Goal: Transaction & Acquisition: Purchase product/service

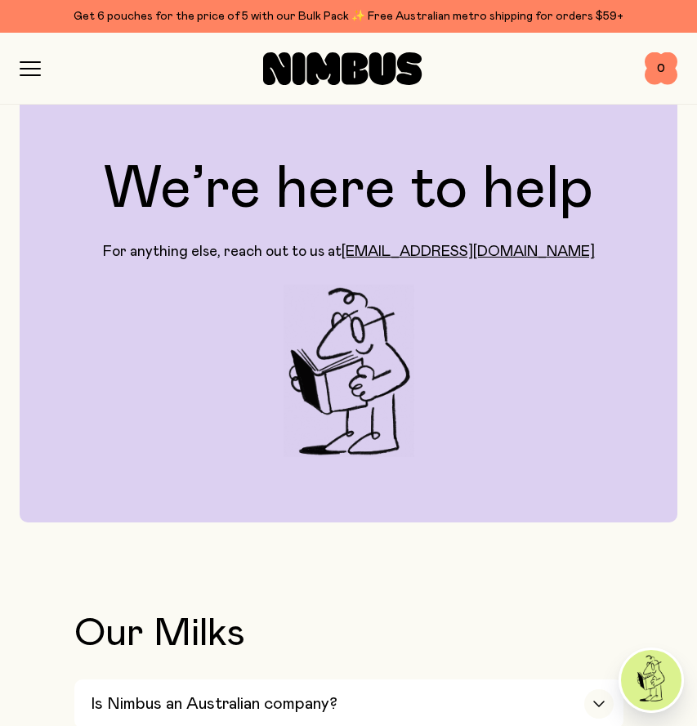
scroll to position [30, 0]
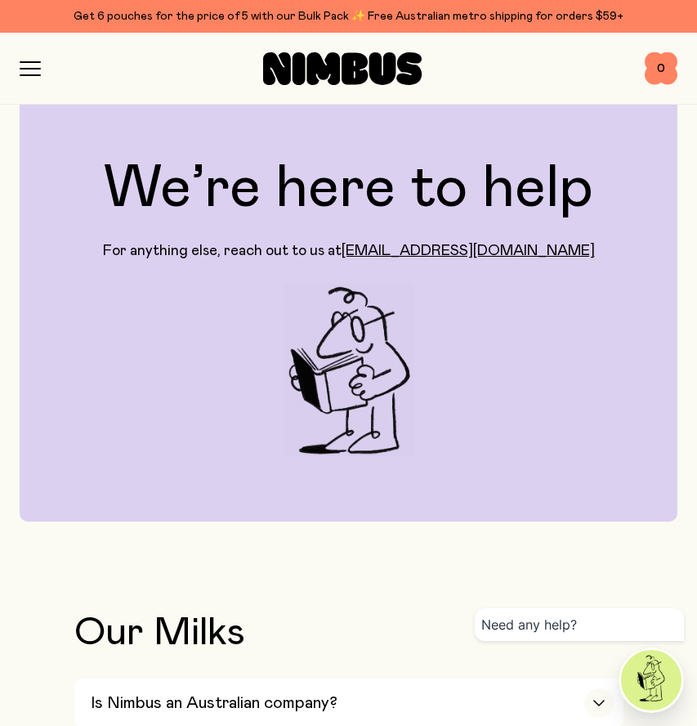
click at [33, 60] on div "Shop Mission FAQs Log In 0 0" at bounding box center [349, 68] width 658 height 71
click at [23, 72] on icon "button" at bounding box center [30, 68] width 21 height 15
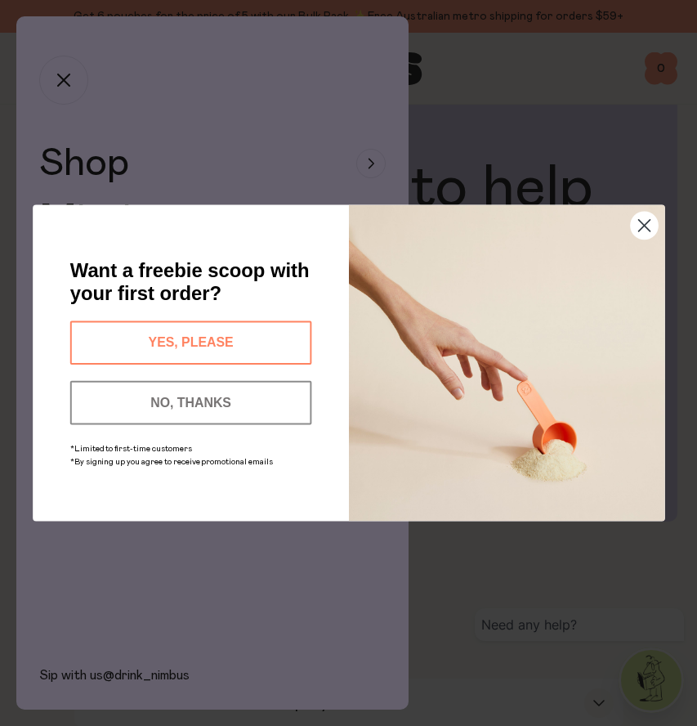
click at [642, 225] on circle "Close dialog" at bounding box center [644, 225] width 27 height 27
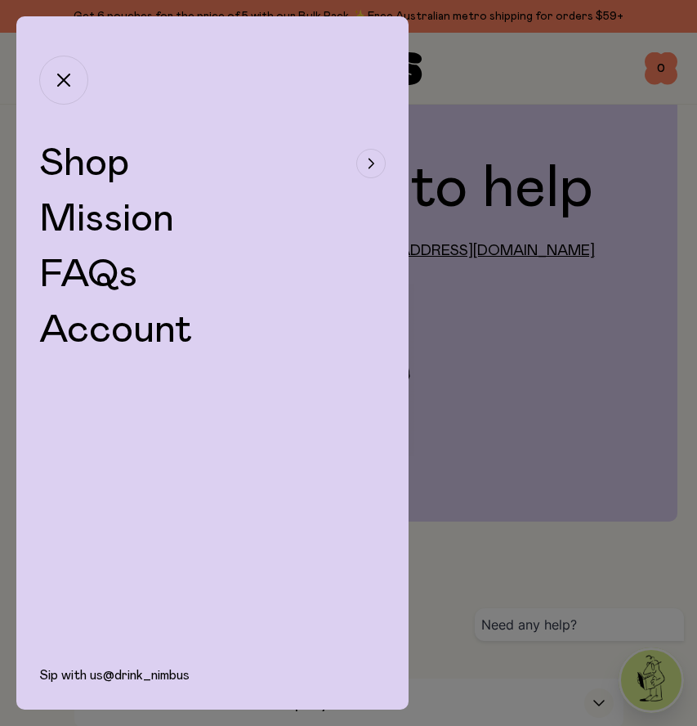
click at [105, 163] on span "Shop" at bounding box center [84, 163] width 90 height 39
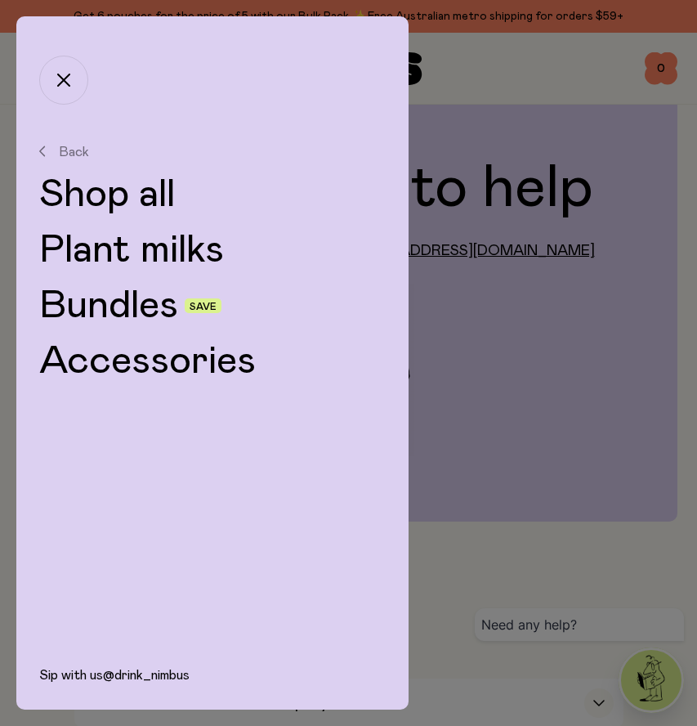
click at [144, 262] on link "Plant milks" at bounding box center [212, 250] width 347 height 39
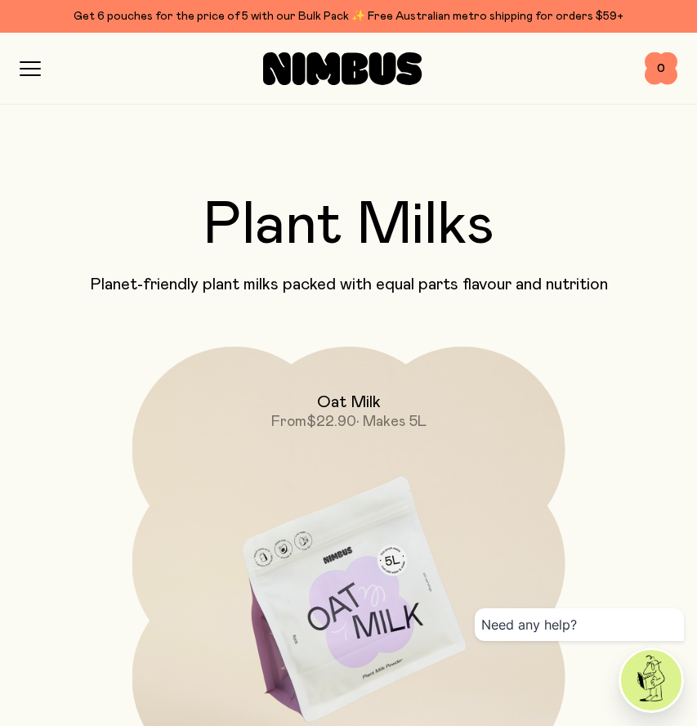
click at [32, 55] on div "Shop Mission FAQs Log In 0 0" at bounding box center [349, 68] width 658 height 71
click at [32, 70] on icon "button" at bounding box center [30, 68] width 21 height 15
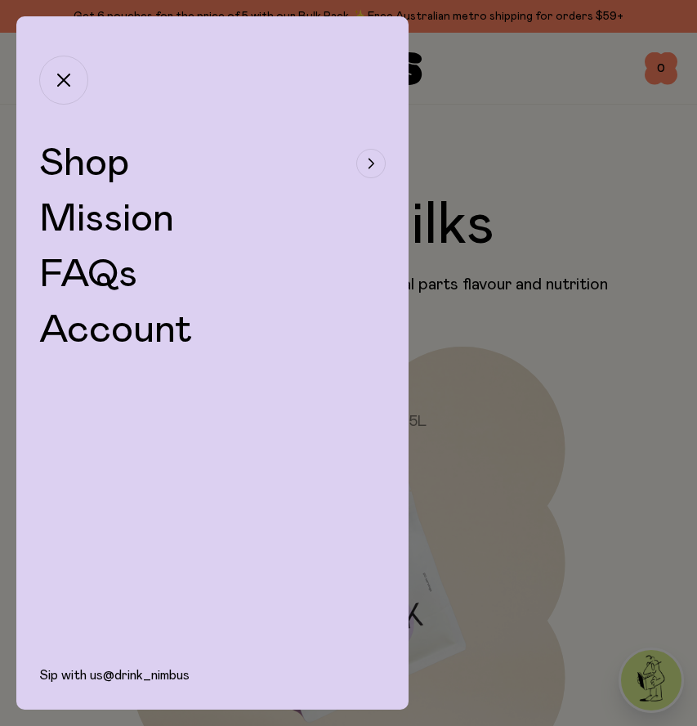
click at [74, 159] on span "Shop" at bounding box center [84, 163] width 90 height 39
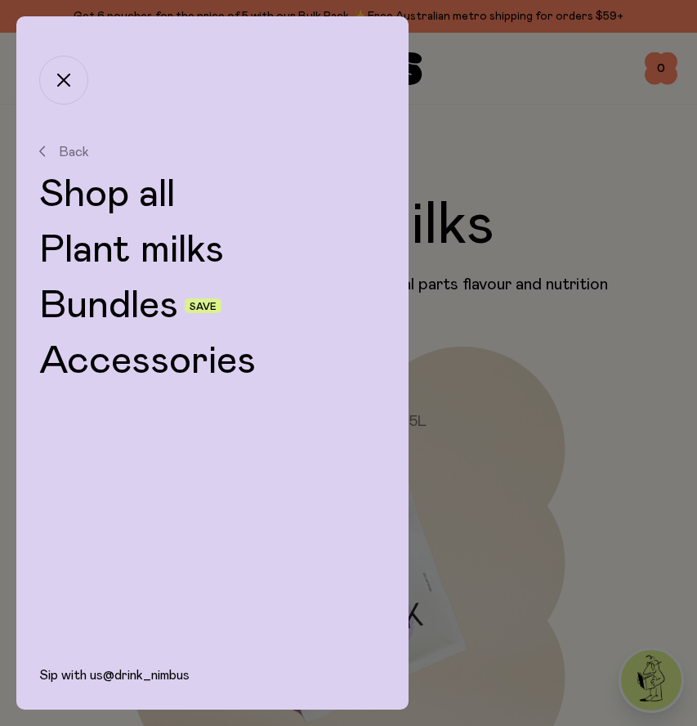
click at [115, 195] on link "Shop all" at bounding box center [212, 194] width 347 height 39
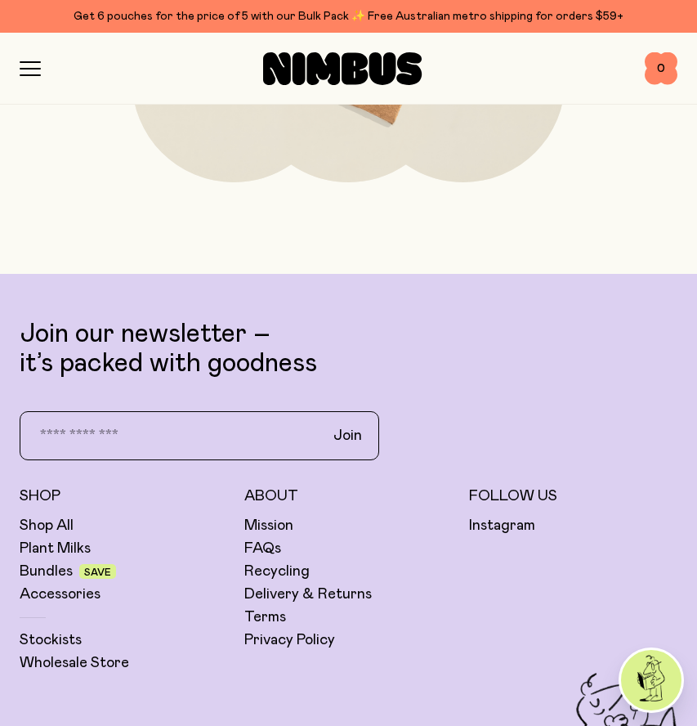
scroll to position [7210, 0]
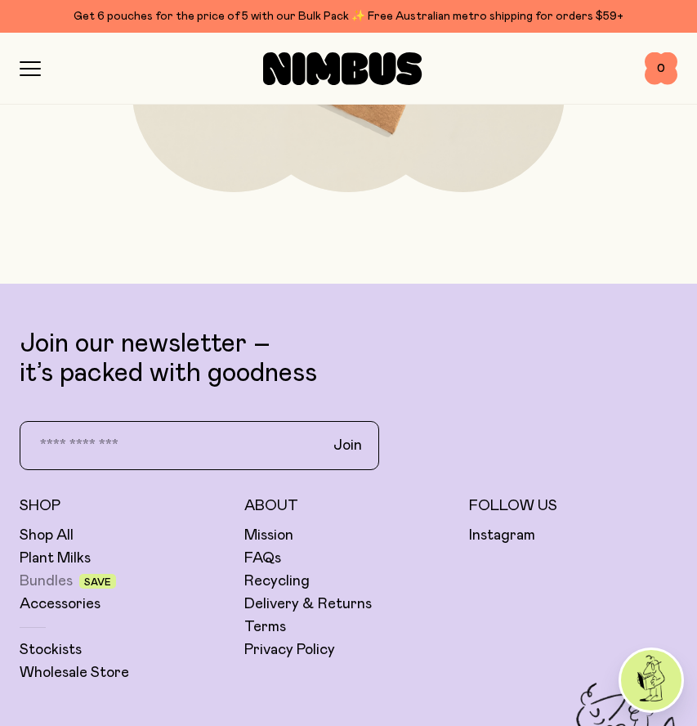
click at [44, 579] on link "Bundles" at bounding box center [46, 582] width 53 height 20
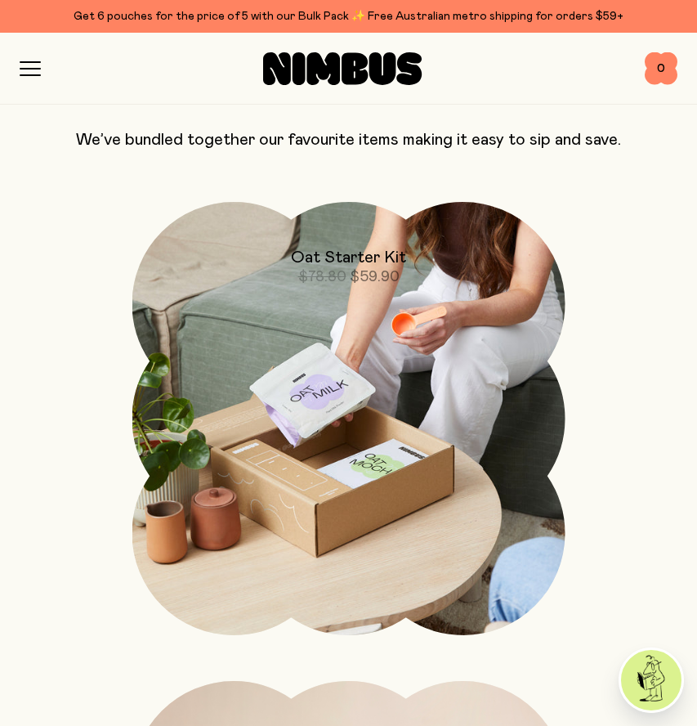
scroll to position [155, 0]
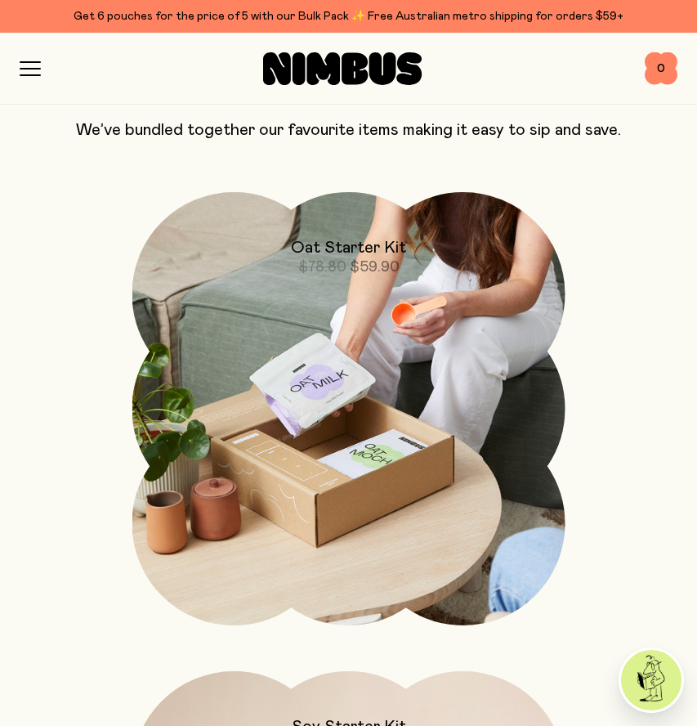
click at [303, 480] on img at bounding box center [348, 408] width 433 height 433
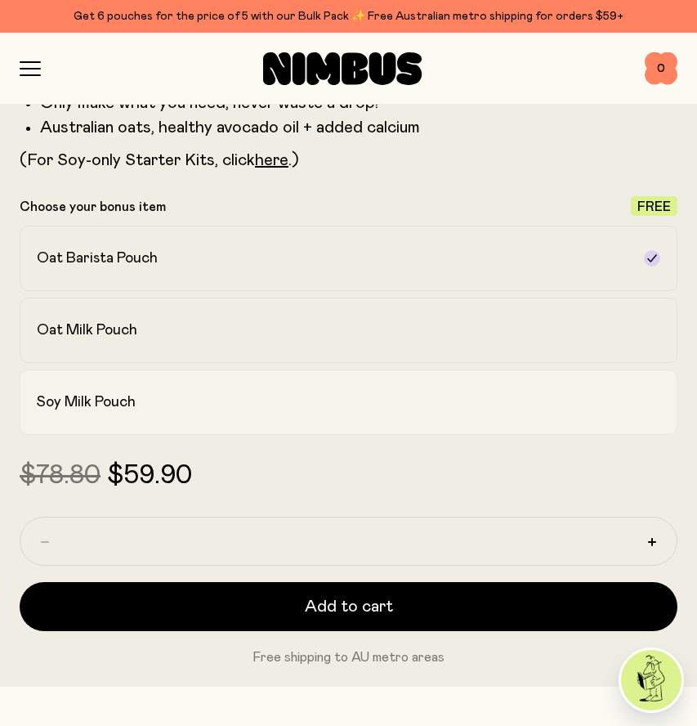
scroll to position [939, 0]
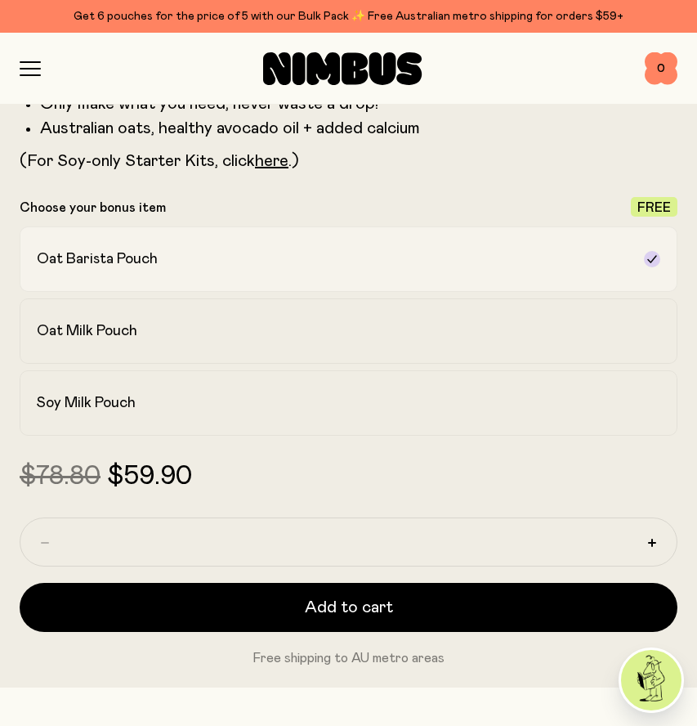
click at [253, 258] on div "Oat Barista Pouch" at bounding box center [334, 259] width 594 height 20
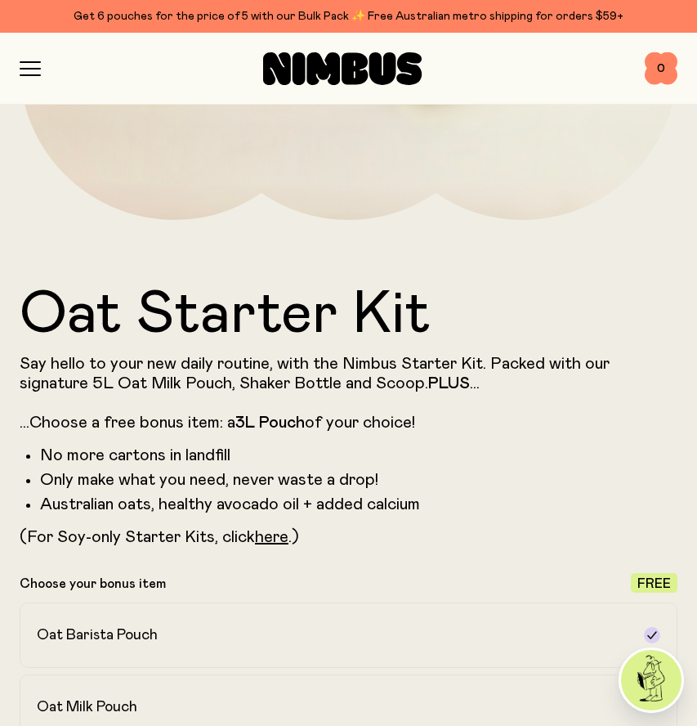
scroll to position [543, 0]
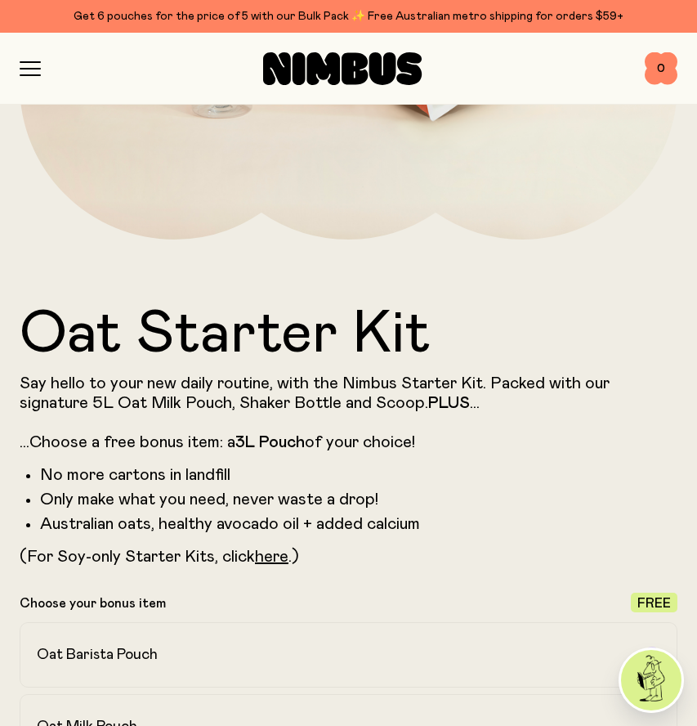
click at [44, 65] on div at bounding box center [343, 68] width 604 height 33
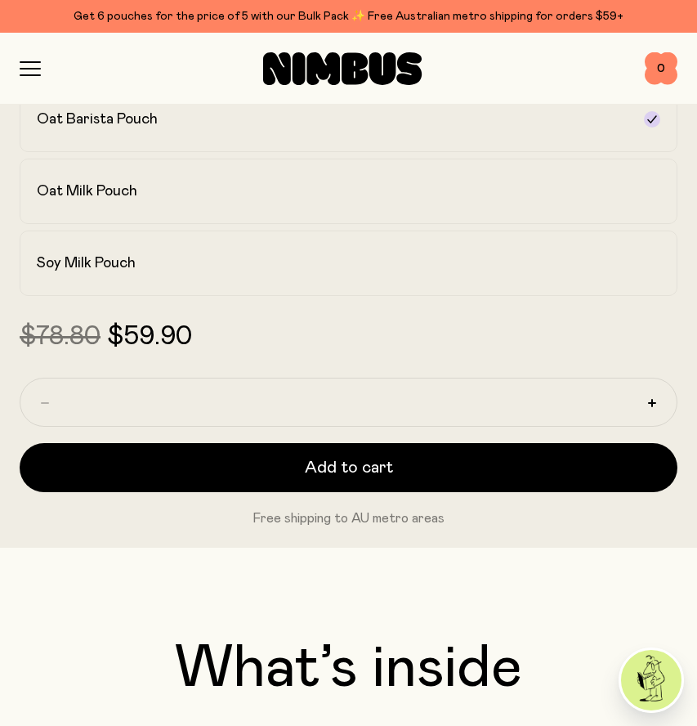
scroll to position [1371, 0]
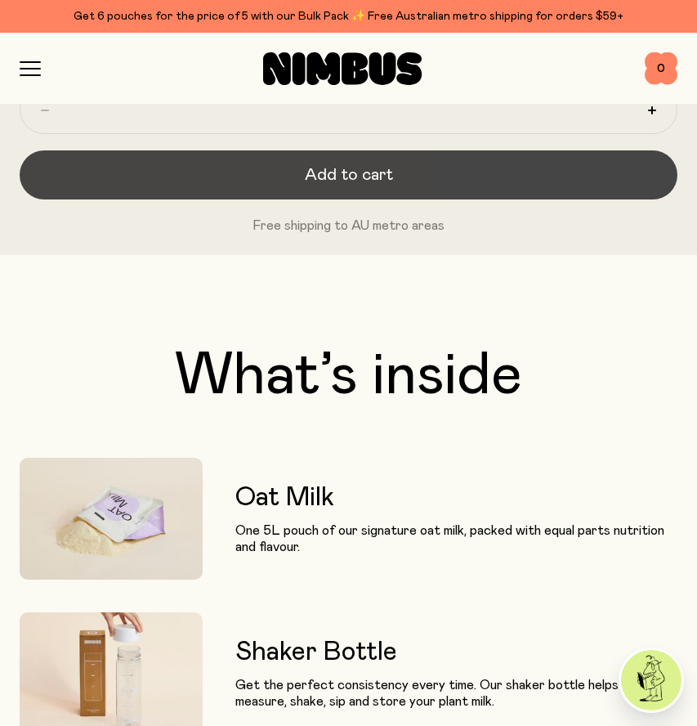
click at [384, 185] on span "Add to cart" at bounding box center [349, 175] width 88 height 23
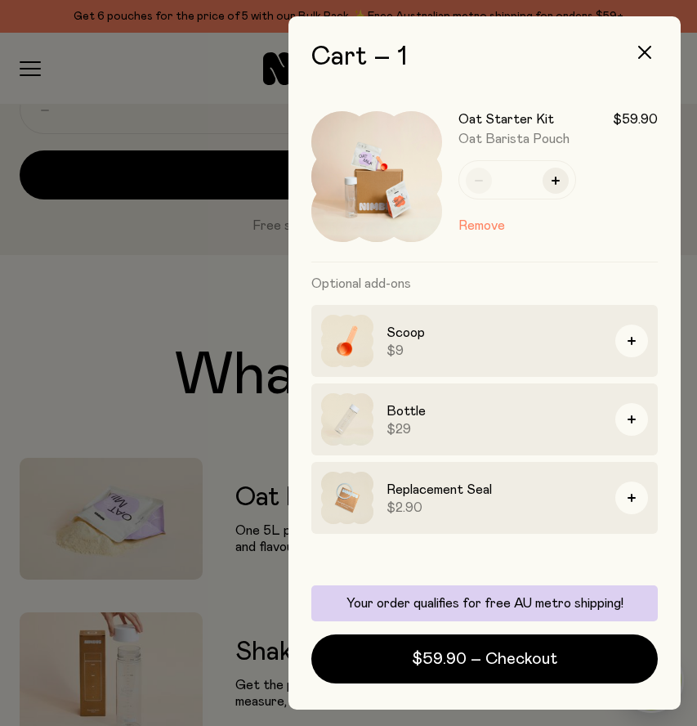
scroll to position [0, 0]
click at [650, 49] on icon "button" at bounding box center [645, 52] width 13 height 13
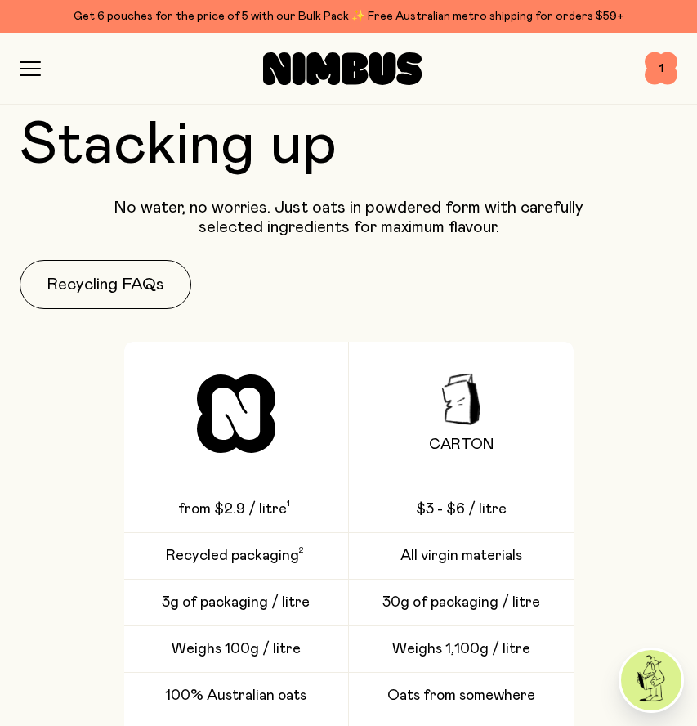
scroll to position [4603, 0]
